Goal: Task Accomplishment & Management: Use online tool/utility

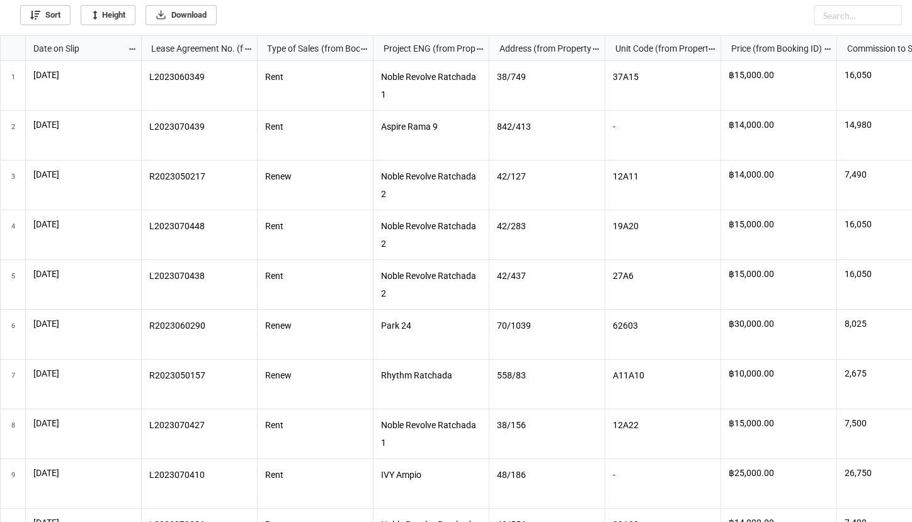
scroll to position [479, 904]
click at [8, 98] on icon "grid" at bounding box center [12, 96] width 9 height 9
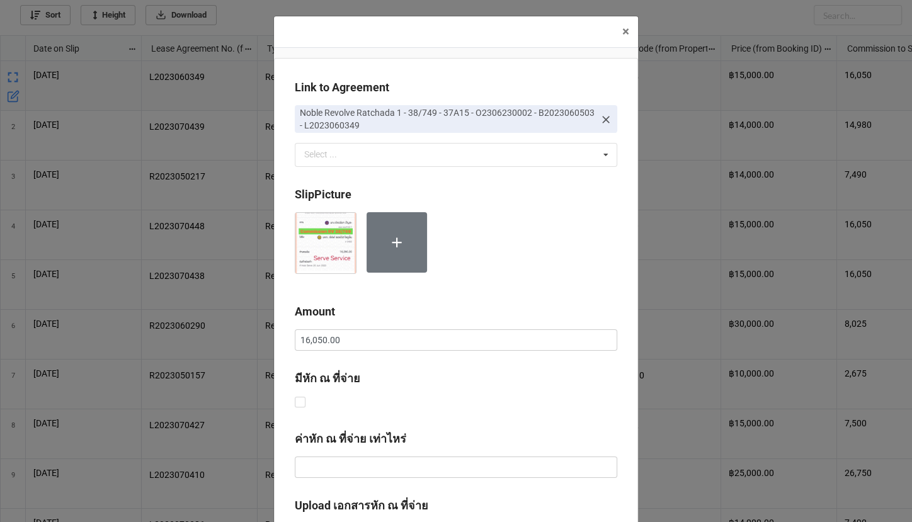
scroll to position [314, 0]
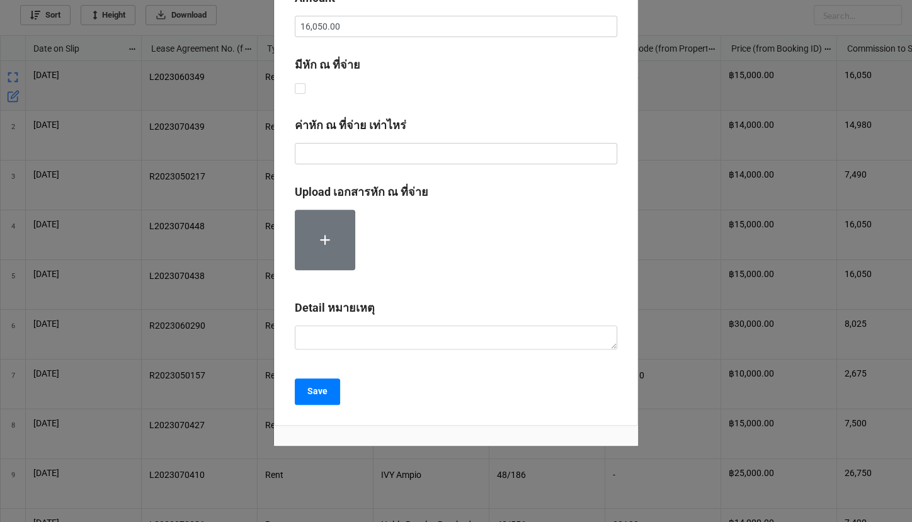
click at [337, 183] on label "Upload เอกสารหัก ณ ที่จ่าย" at bounding box center [362, 192] width 134 height 18
click at [135, 142] on div "× Close Link to Agreement Noble Revolve Ratchada 1 - 38/749 - 37A15 - O23062300…" at bounding box center [456, 261] width 912 height 522
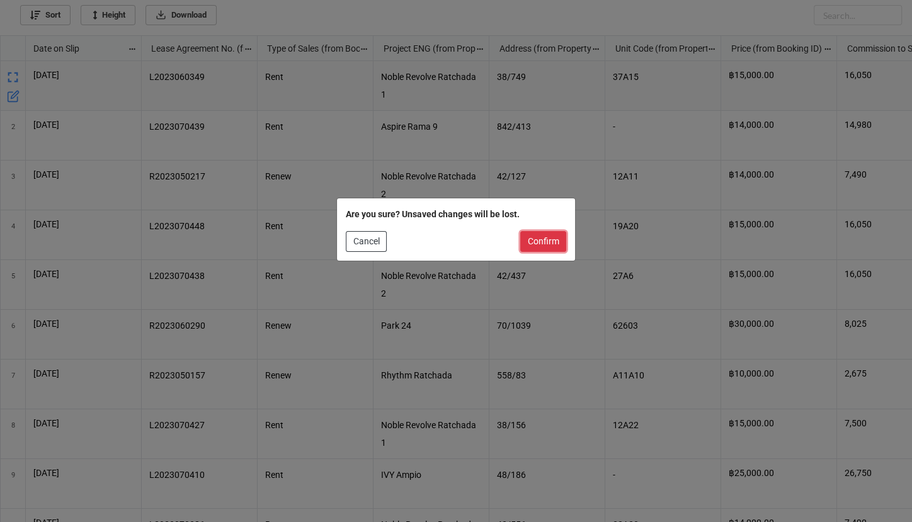
click at [547, 241] on button "Confirm" at bounding box center [543, 241] width 46 height 21
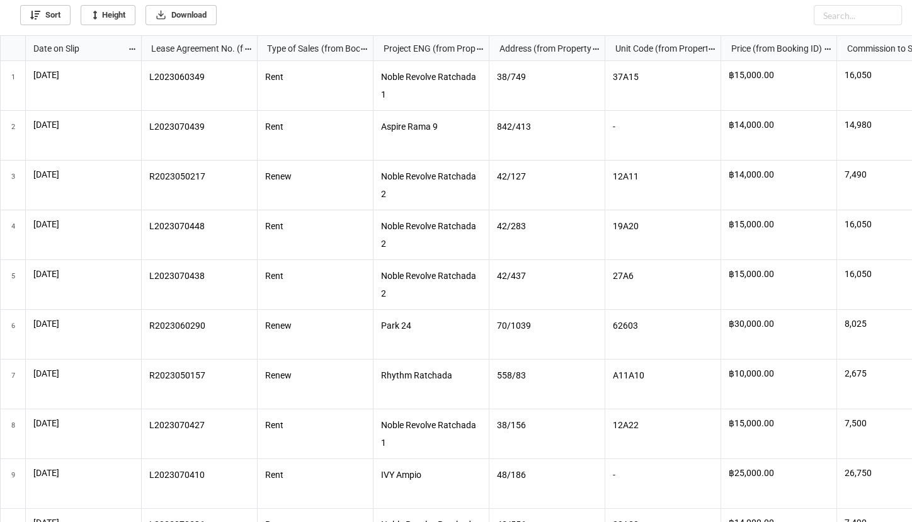
scroll to position [479, 904]
click at [12, 94] on icon "grid" at bounding box center [13, 96] width 13 height 13
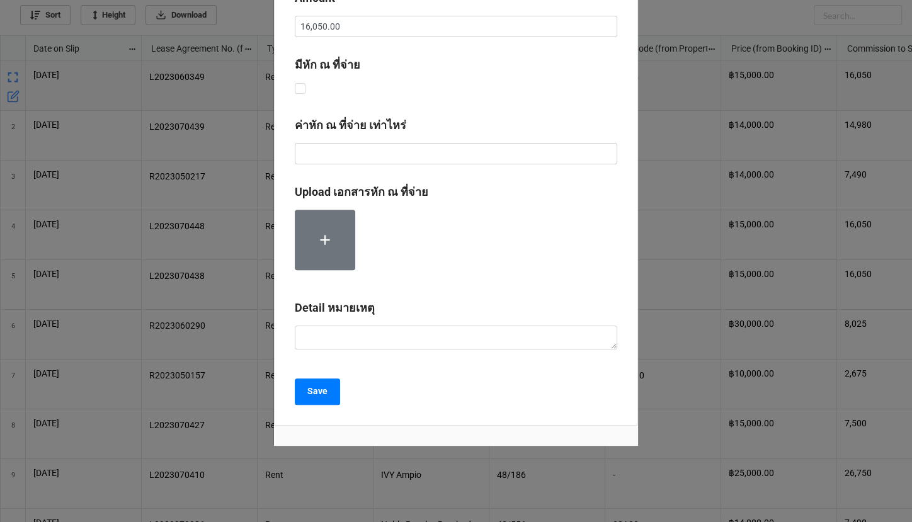
scroll to position [314, 0]
